Goal: Transaction & Acquisition: Purchase product/service

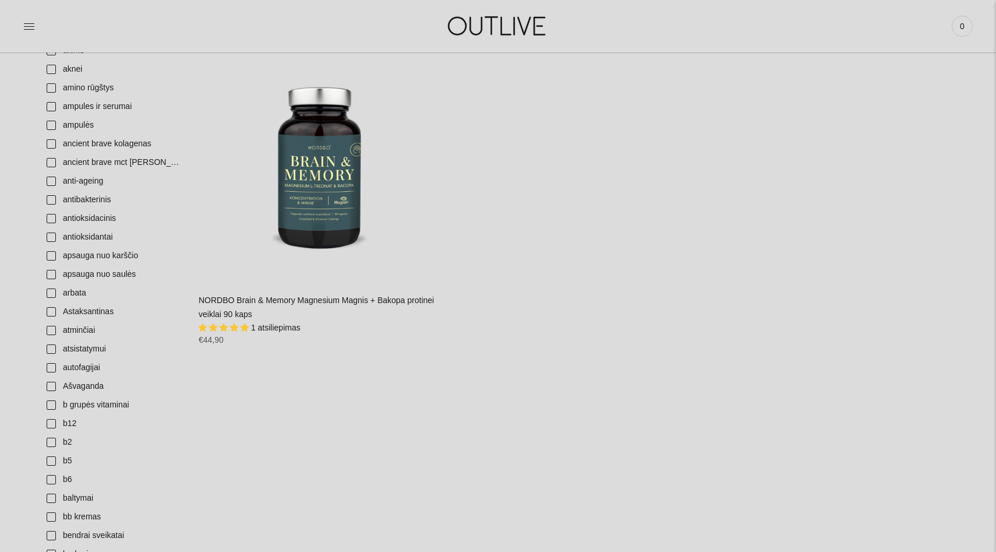
scroll to position [225, 0]
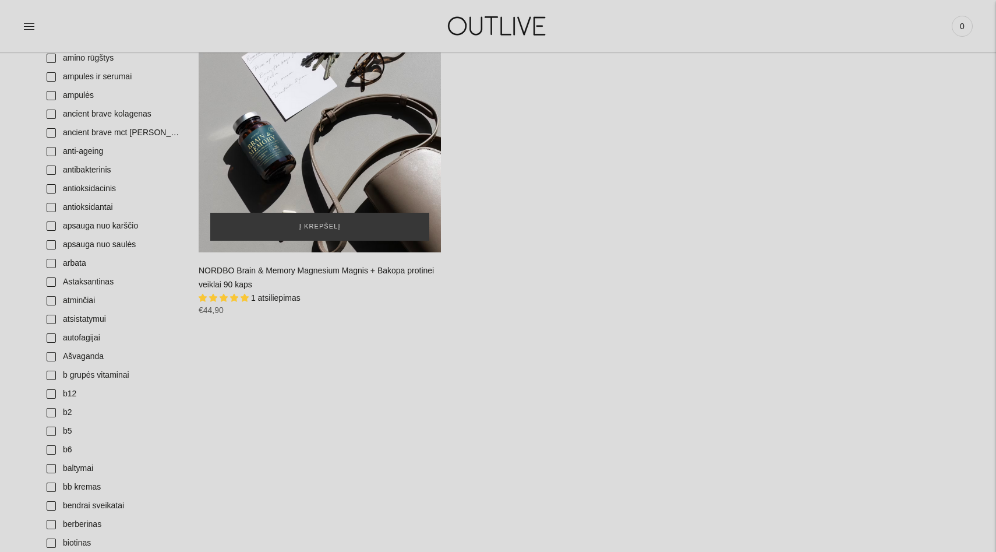
click at [289, 162] on div "NORDBO Brain & Memory Magnesium Magnis + Bakopa protinei veiklai 90 kaps\a" at bounding box center [320, 130] width 242 height 242
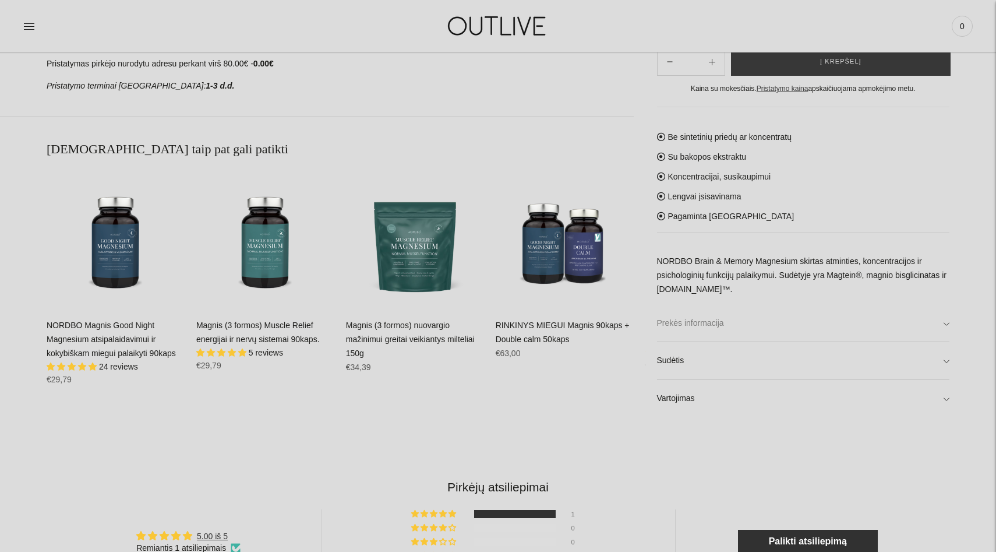
scroll to position [721, 0]
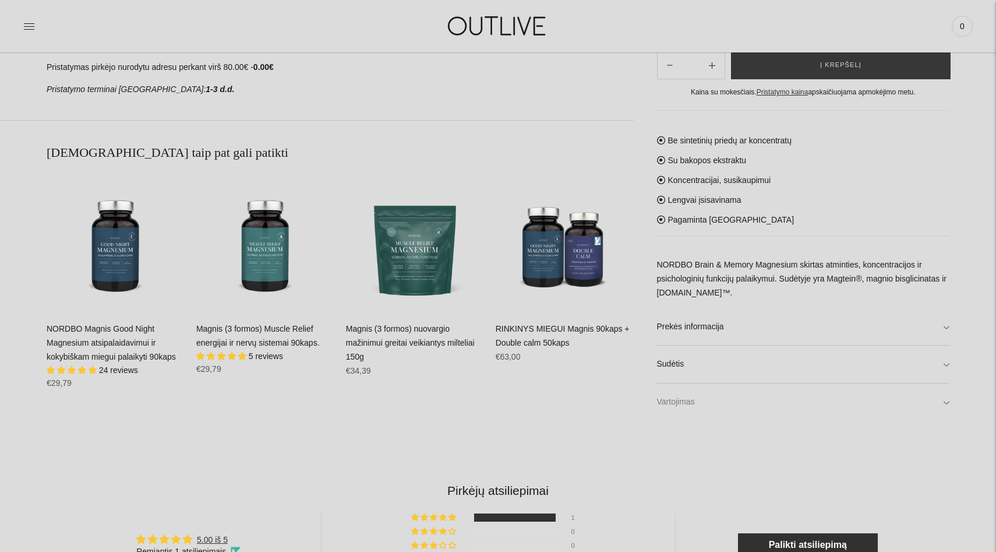
click at [727, 408] on link "Vartojimas" at bounding box center [803, 402] width 293 height 37
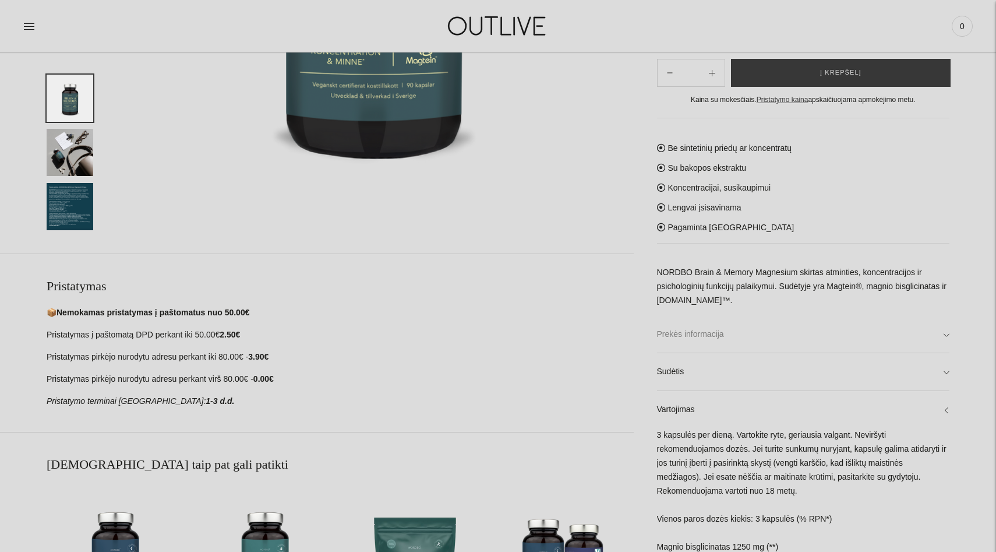
scroll to position [407, 0]
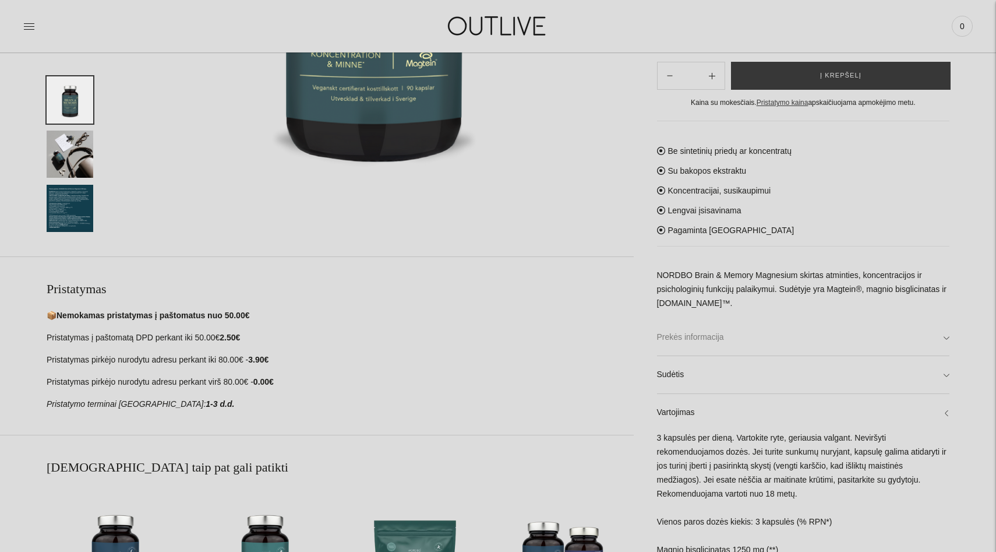
click at [780, 337] on link "Prekės informacija" at bounding box center [803, 336] width 293 height 37
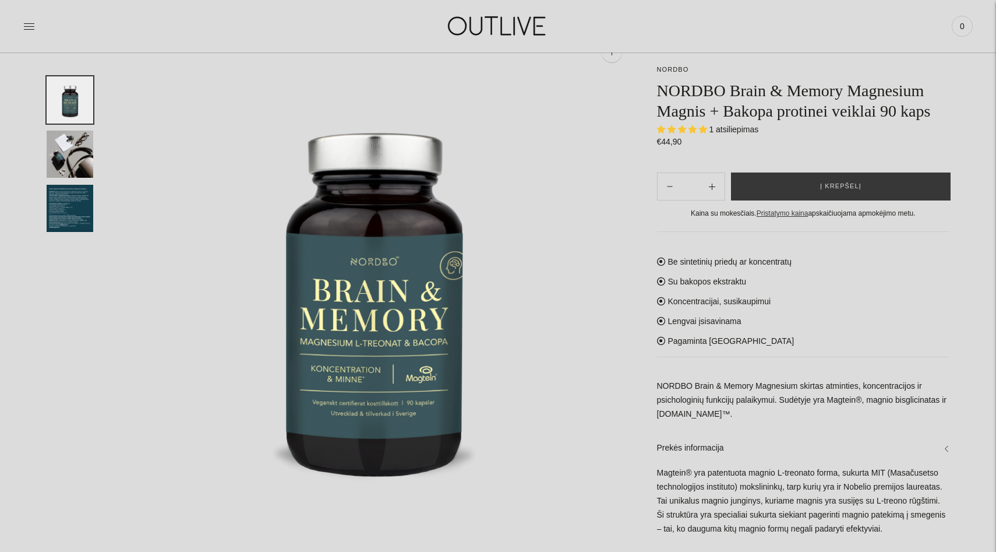
scroll to position [54, 0]
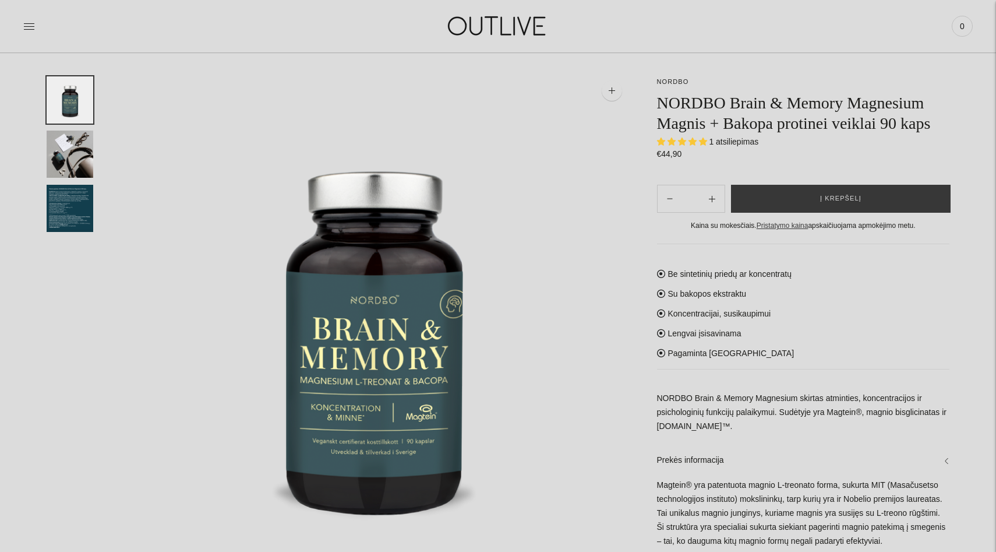
click at [73, 214] on img "Translation missing: en.general.accessibility.image_thumbail" at bounding box center [70, 208] width 47 height 47
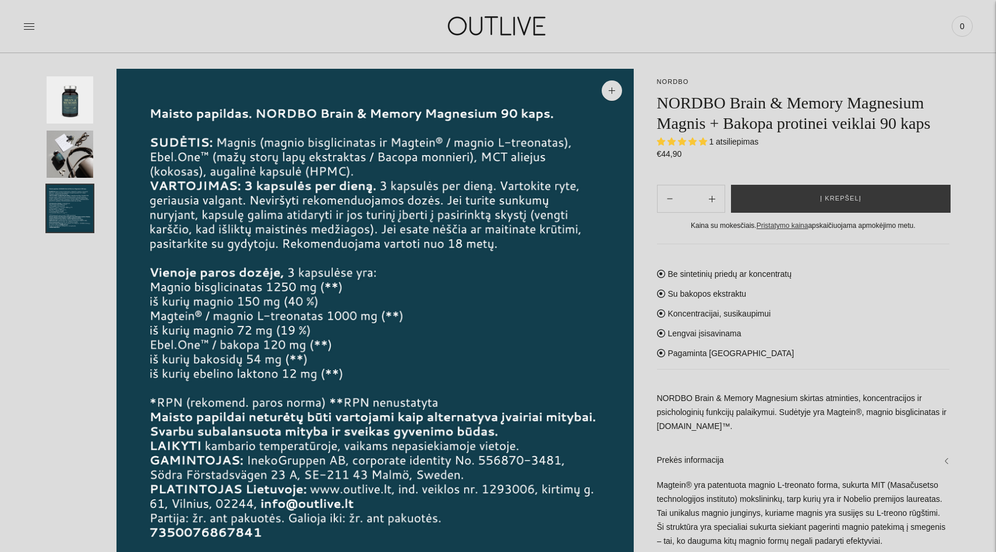
click at [65, 138] on img "Translation missing: en.general.accessibility.image_thumbail" at bounding box center [70, 153] width 47 height 47
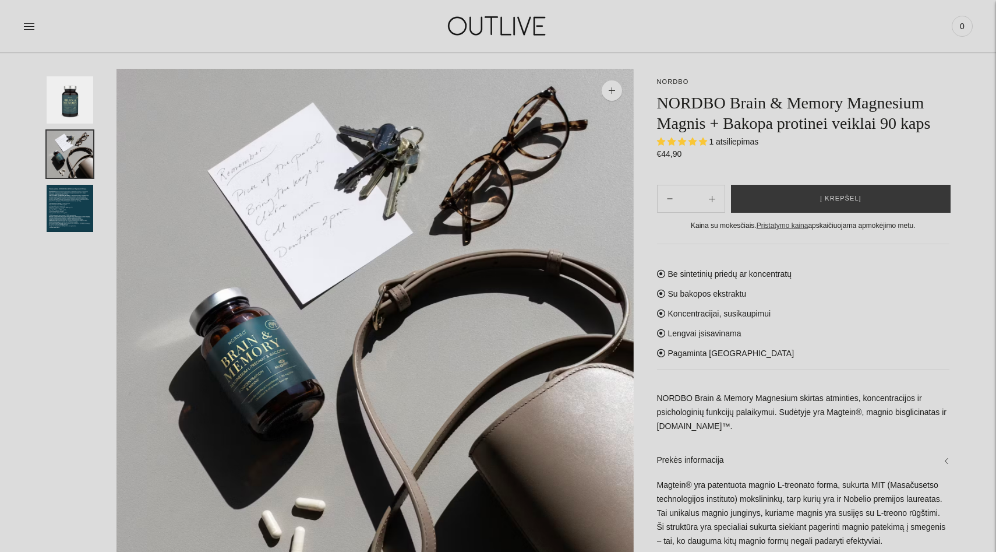
click at [62, 114] on img "Translation missing: en.general.accessibility.image_thumbail" at bounding box center [70, 99] width 47 height 47
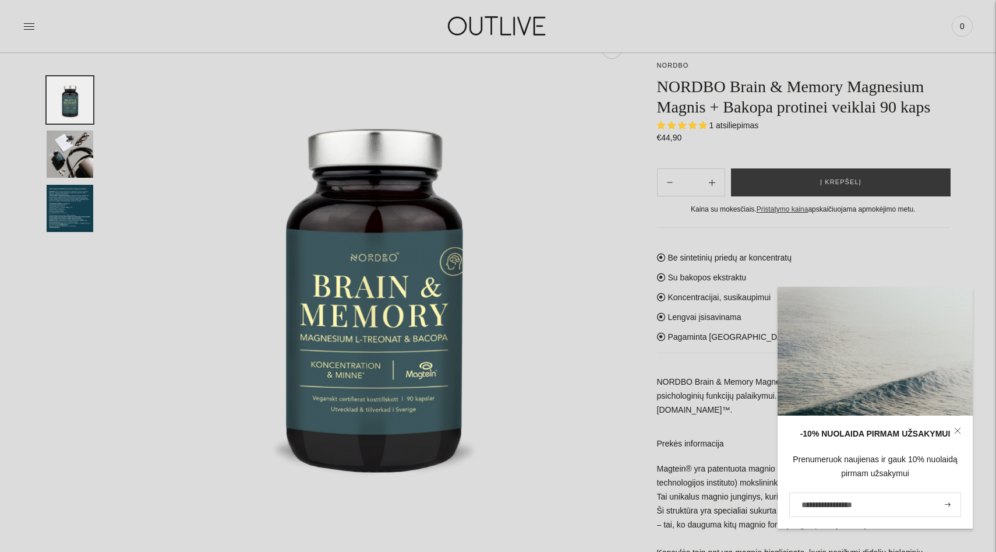
scroll to position [99, 0]
